Goal: Task Accomplishment & Management: Use online tool/utility

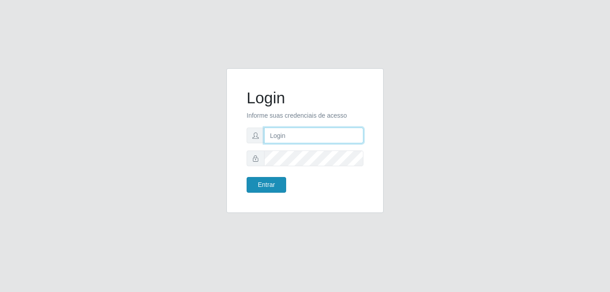
type input "bianor@bemais"
click at [263, 189] on button "Entrar" at bounding box center [267, 185] width 40 height 16
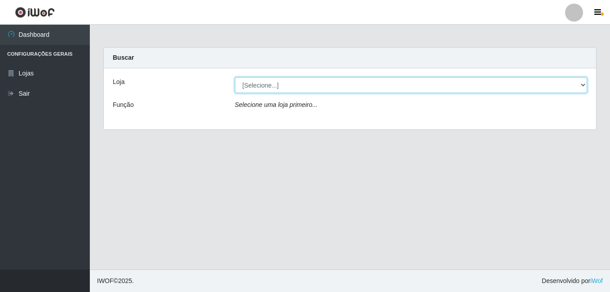
click at [249, 79] on select "[Selecione...] [PERSON_NAME]" at bounding box center [411, 85] width 353 height 16
select select "230"
click at [235, 77] on select "[Selecione...] [PERSON_NAME]" at bounding box center [411, 85] width 353 height 16
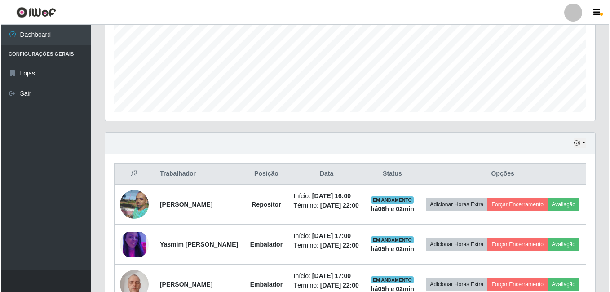
scroll to position [225, 0]
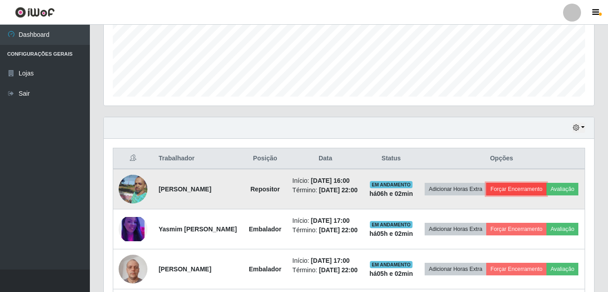
click at [537, 187] on button "Forçar Encerramento" at bounding box center [516, 189] width 60 height 13
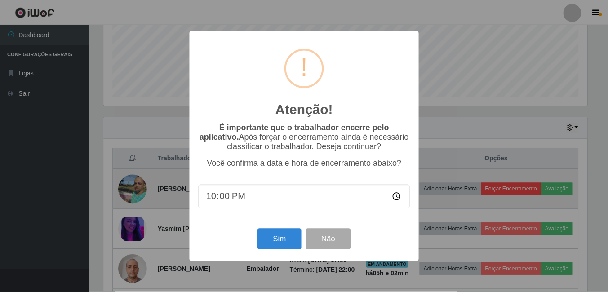
scroll to position [187, 486]
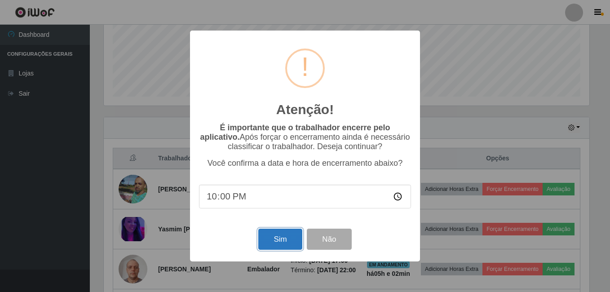
click at [289, 239] on button "Sim" at bounding box center [280, 239] width 44 height 21
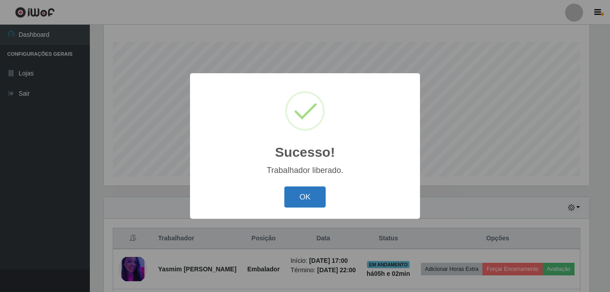
click at [301, 202] on button "OK" at bounding box center [305, 197] width 42 height 21
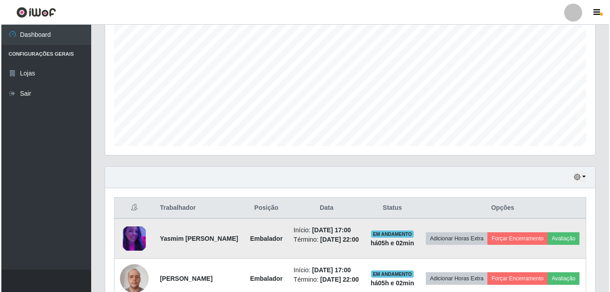
scroll to position [235, 0]
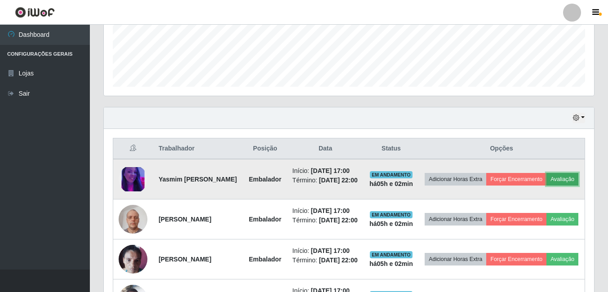
click at [546, 186] on button "Avaliação" at bounding box center [562, 179] width 32 height 13
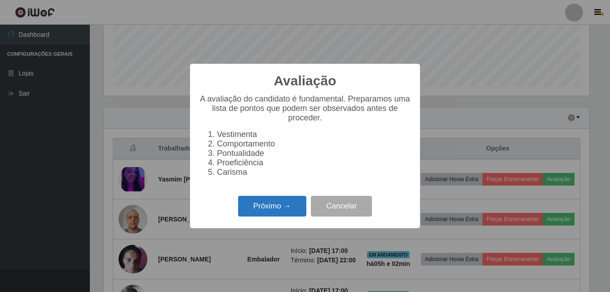
click at [281, 213] on button "Próximo →" at bounding box center [272, 206] width 68 height 21
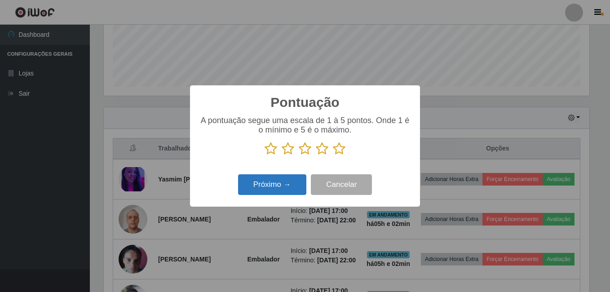
click at [289, 187] on button "Próximo →" at bounding box center [272, 184] width 68 height 21
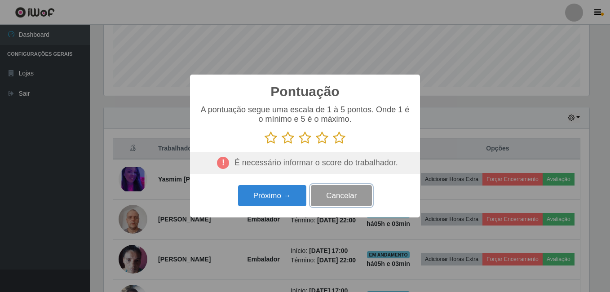
click at [329, 194] on button "Cancelar" at bounding box center [341, 195] width 61 height 21
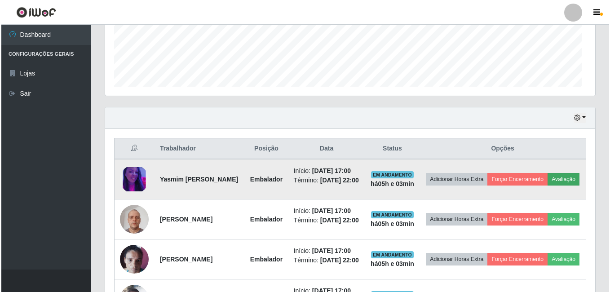
scroll to position [187, 490]
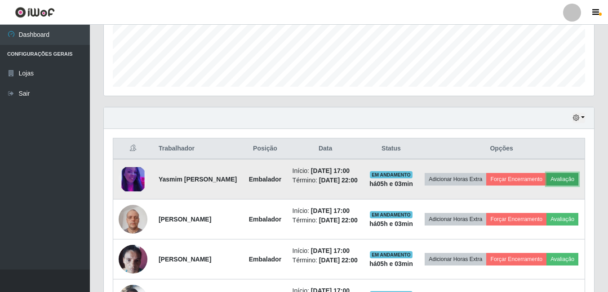
click at [546, 186] on button "Avaliação" at bounding box center [562, 179] width 32 height 13
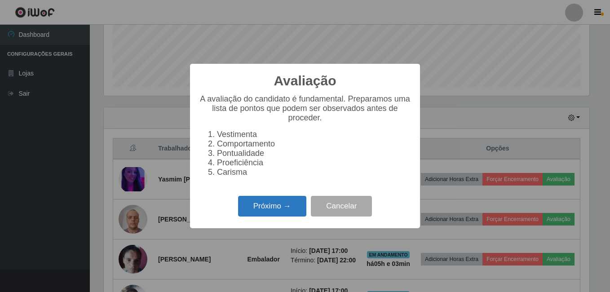
click at [265, 216] on button "Próximo →" at bounding box center [272, 206] width 68 height 21
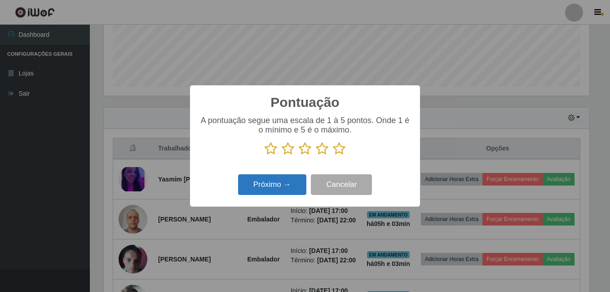
click at [293, 191] on button "Próximo →" at bounding box center [272, 184] width 68 height 21
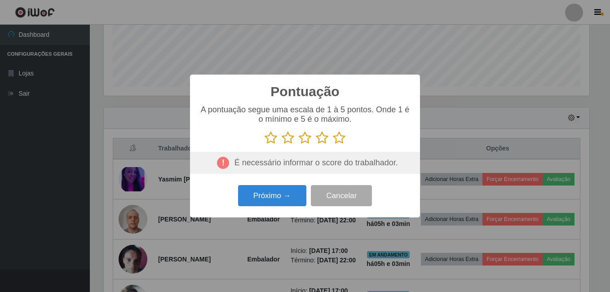
click at [347, 138] on p at bounding box center [305, 137] width 212 height 13
click at [342, 142] on icon at bounding box center [339, 137] width 13 height 13
click at [333, 145] on input "radio" at bounding box center [333, 145] width 0 height 0
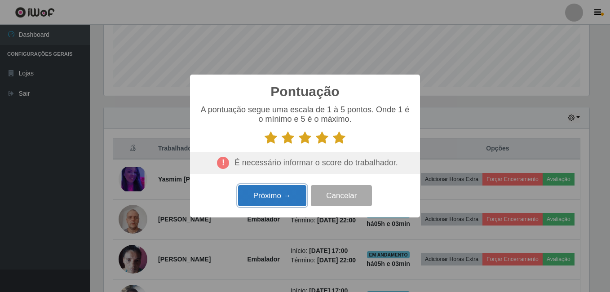
click at [298, 195] on button "Próximo →" at bounding box center [272, 195] width 68 height 21
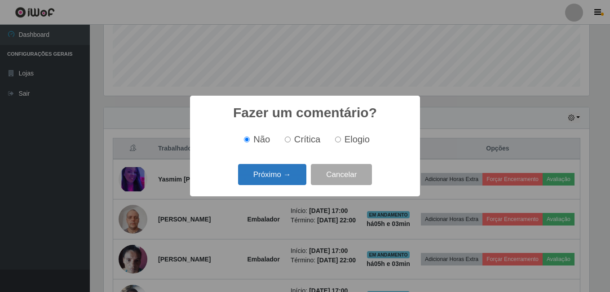
click at [280, 175] on button "Próximo →" at bounding box center [272, 174] width 68 height 21
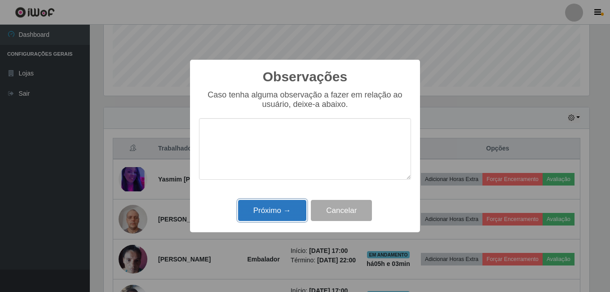
click at [283, 217] on button "Próximo →" at bounding box center [272, 210] width 68 height 21
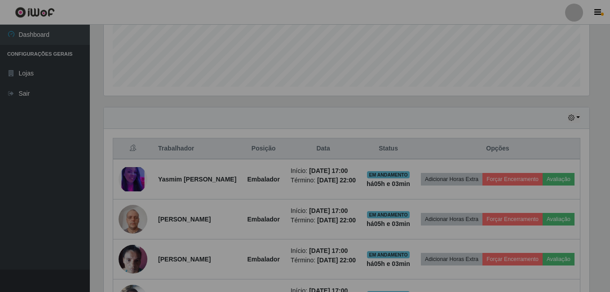
scroll to position [187, 490]
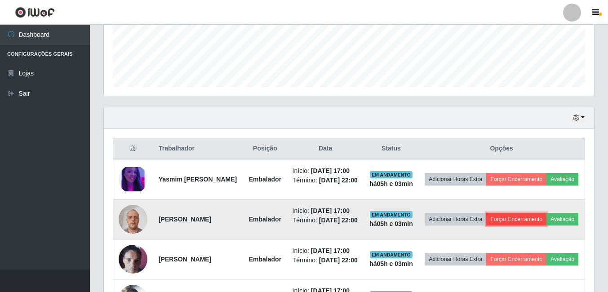
click at [543, 221] on button "Forçar Encerramento" at bounding box center [516, 219] width 60 height 13
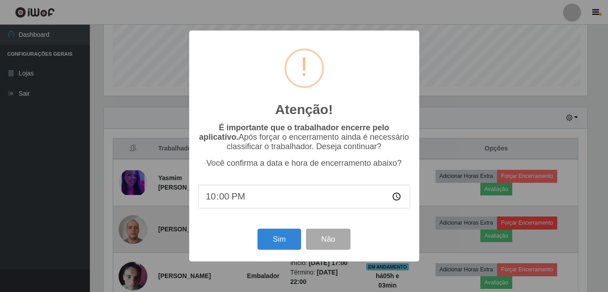
scroll to position [187, 486]
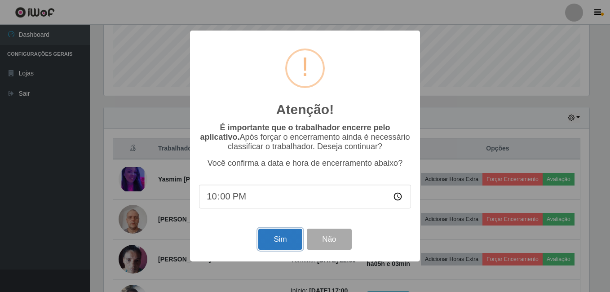
click at [283, 242] on button "Sim" at bounding box center [280, 239] width 44 height 21
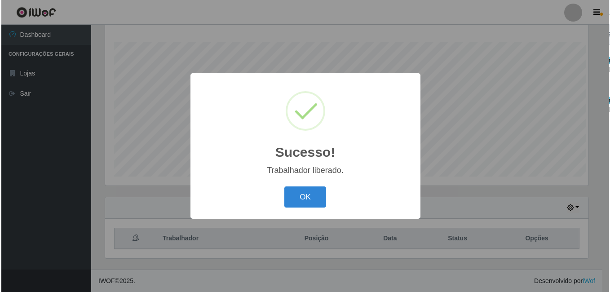
scroll to position [0, 0]
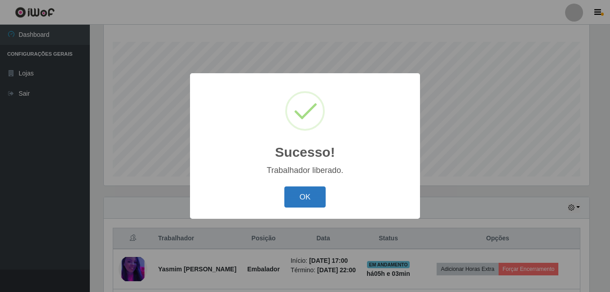
click at [311, 195] on button "OK" at bounding box center [305, 197] width 42 height 21
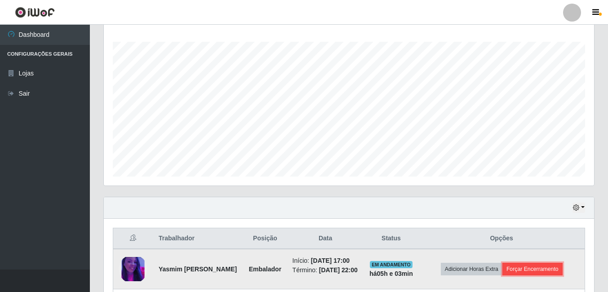
click at [531, 272] on button "Forçar Encerramento" at bounding box center [532, 269] width 60 height 13
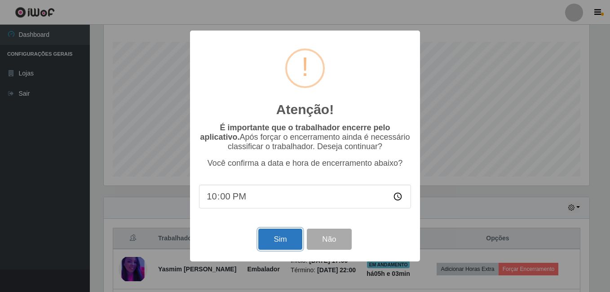
click at [280, 243] on button "Sim" at bounding box center [280, 239] width 44 height 21
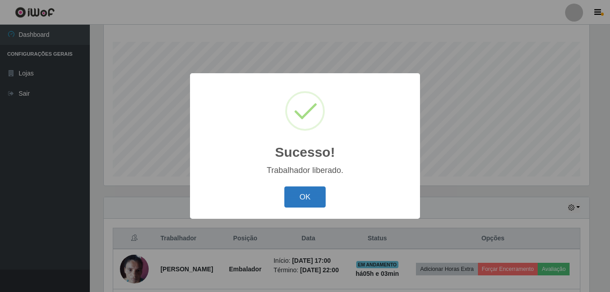
click at [315, 191] on button "OK" at bounding box center [305, 197] width 42 height 21
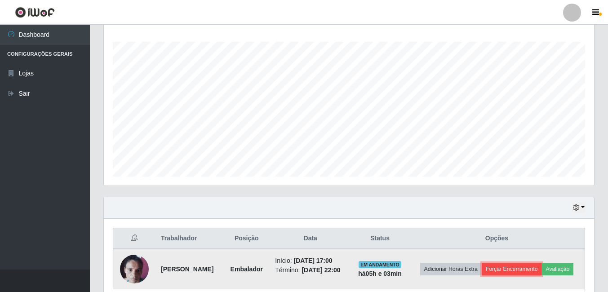
click at [542, 263] on button "Forçar Encerramento" at bounding box center [512, 269] width 60 height 13
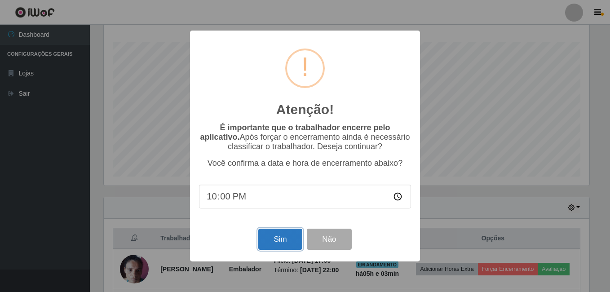
click at [280, 240] on button "Sim" at bounding box center [280, 239] width 44 height 21
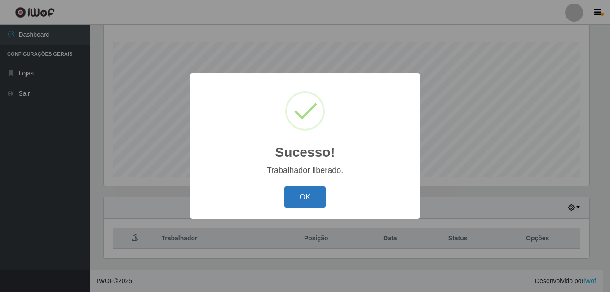
click at [306, 197] on button "OK" at bounding box center [305, 197] width 42 height 21
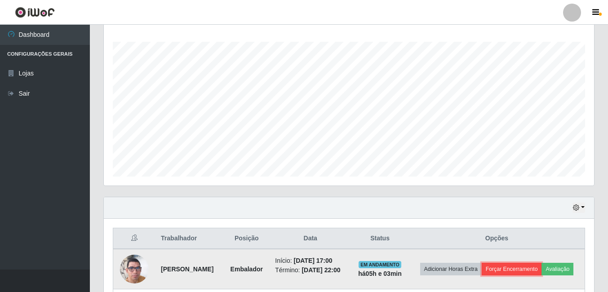
click at [539, 263] on button "Forçar Encerramento" at bounding box center [512, 269] width 60 height 13
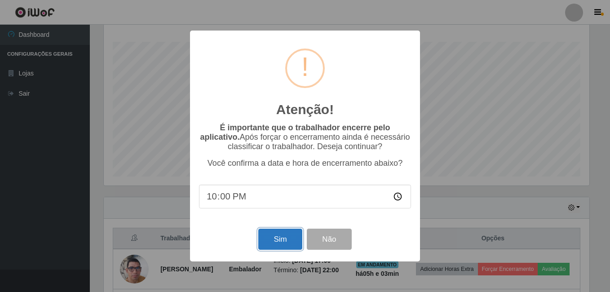
click at [273, 239] on button "Sim" at bounding box center [280, 239] width 44 height 21
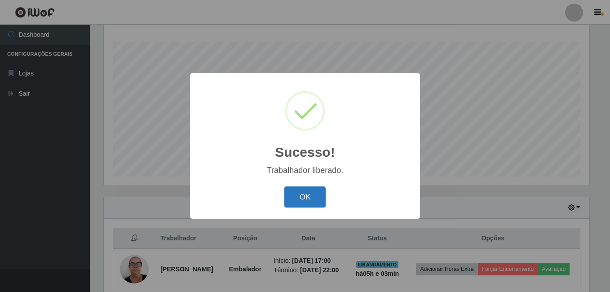
click at [315, 192] on button "OK" at bounding box center [305, 197] width 42 height 21
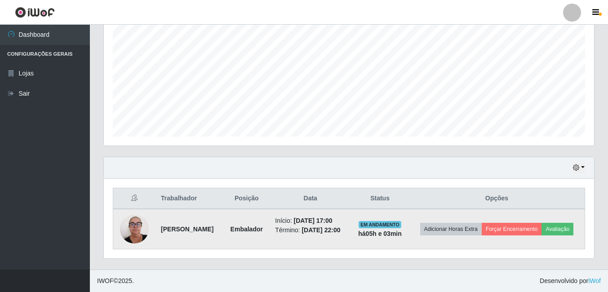
click at [134, 228] on img at bounding box center [134, 229] width 29 height 38
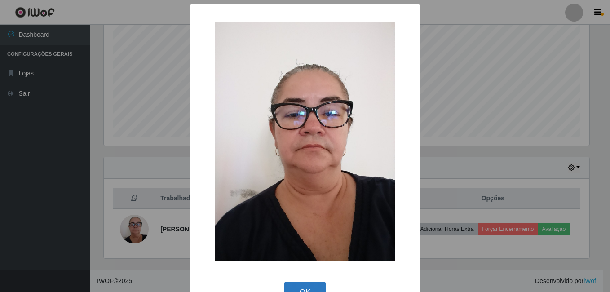
click at [313, 282] on button "OK" at bounding box center [305, 292] width 42 height 21
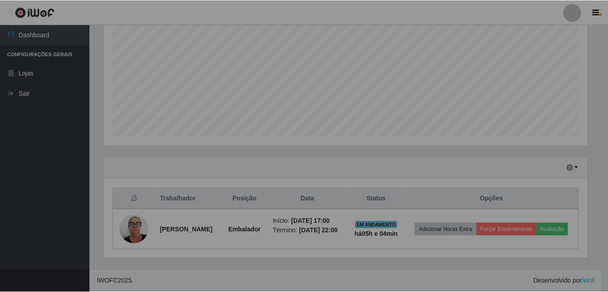
scroll to position [449224, 448920]
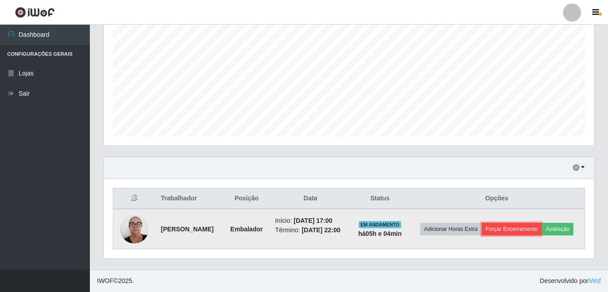
click at [542, 223] on button "Forçar Encerramento" at bounding box center [512, 229] width 60 height 13
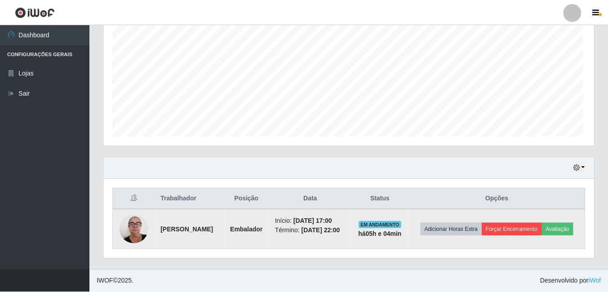
scroll to position [187, 486]
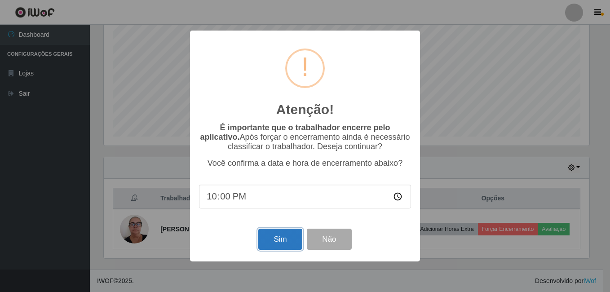
click at [279, 242] on button "Sim" at bounding box center [280, 239] width 44 height 21
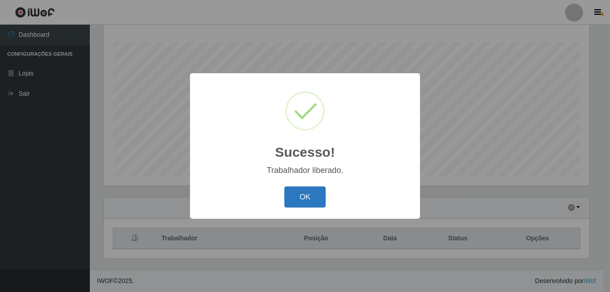
click at [300, 191] on button "OK" at bounding box center [305, 197] width 42 height 21
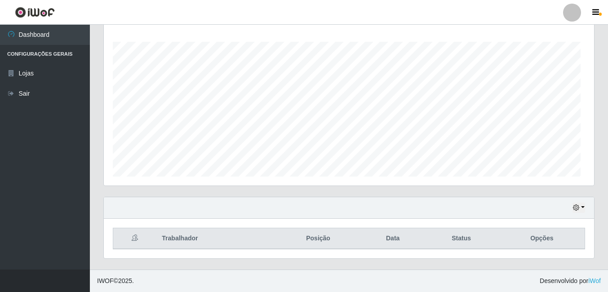
scroll to position [187, 490]
